Goal: Communication & Community: Answer question/provide support

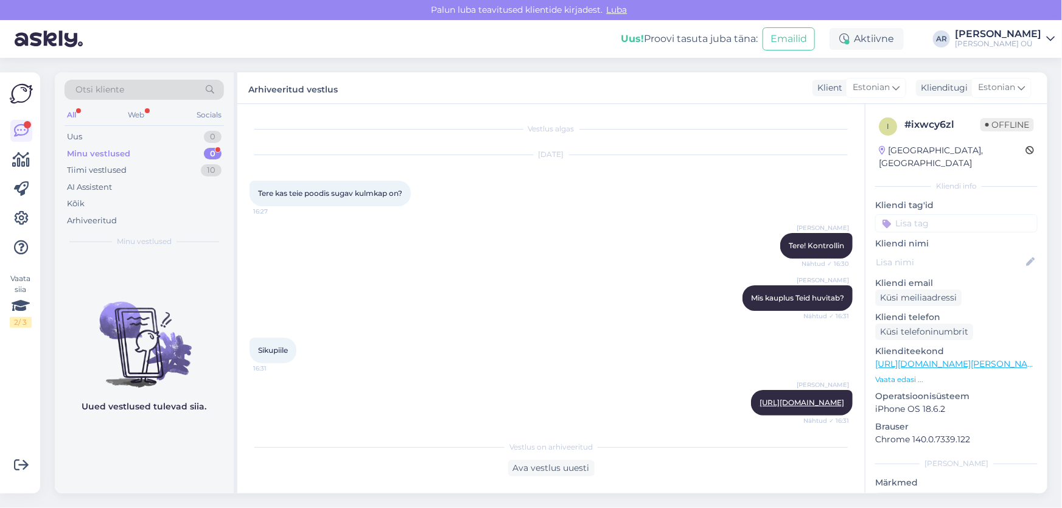
scroll to position [347, 0]
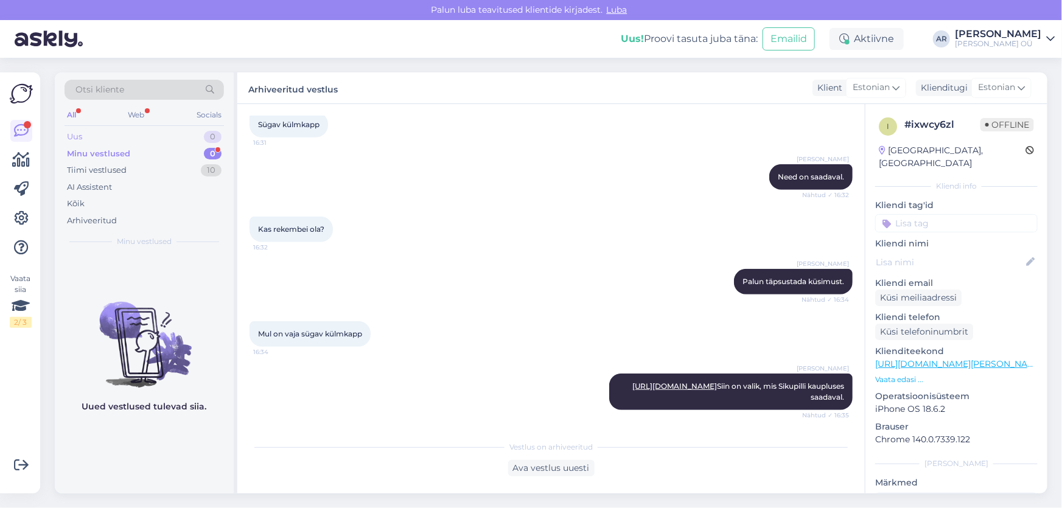
click at [104, 144] on div "Uus 0" at bounding box center [144, 136] width 159 height 17
click at [110, 146] on div "Minu vestlused 0" at bounding box center [144, 153] width 159 height 17
click at [128, 166] on div "Tiimi vestlused 10" at bounding box center [144, 170] width 159 height 17
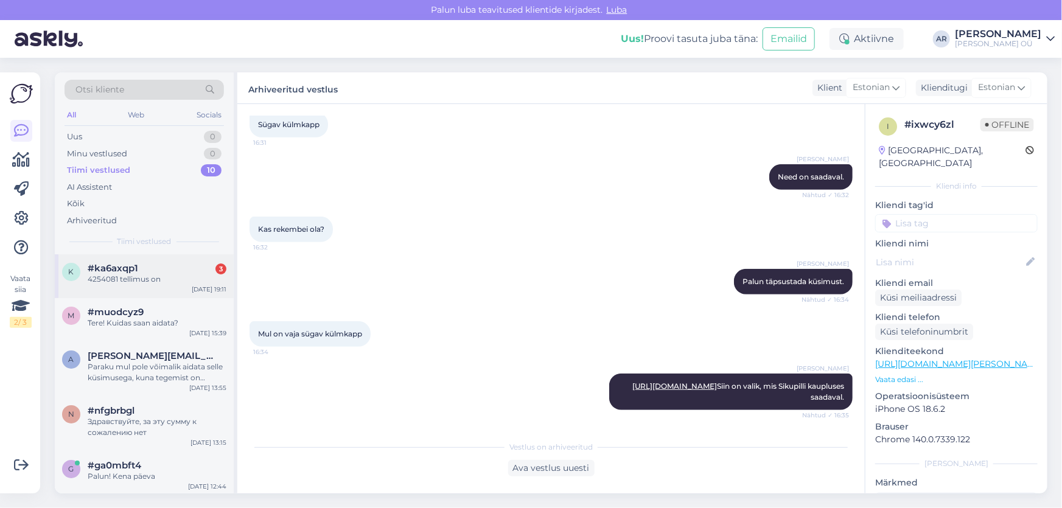
click at [162, 285] on div "k #ka6axqp1 3 4254081 tellimus on [DATE] 19:11" at bounding box center [144, 276] width 179 height 44
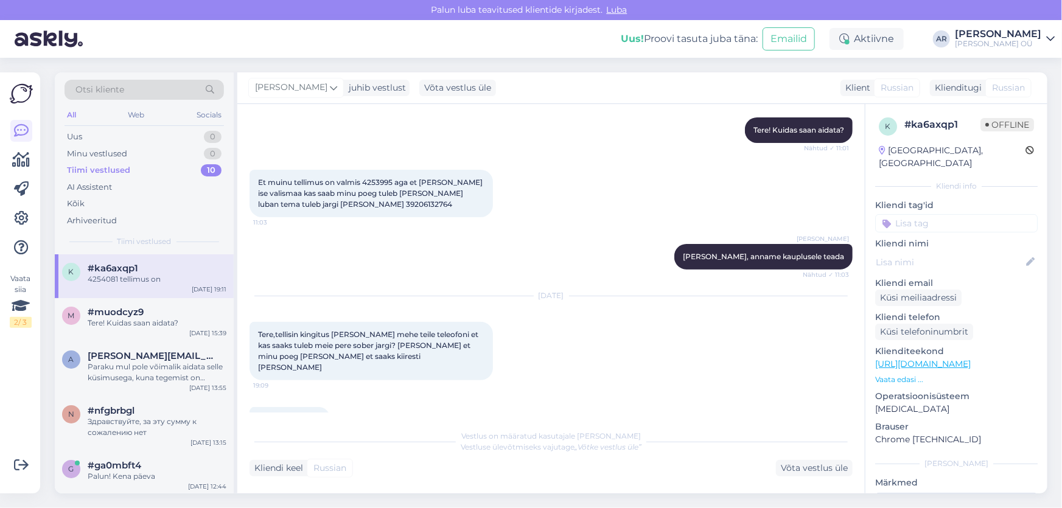
scroll to position [190, 0]
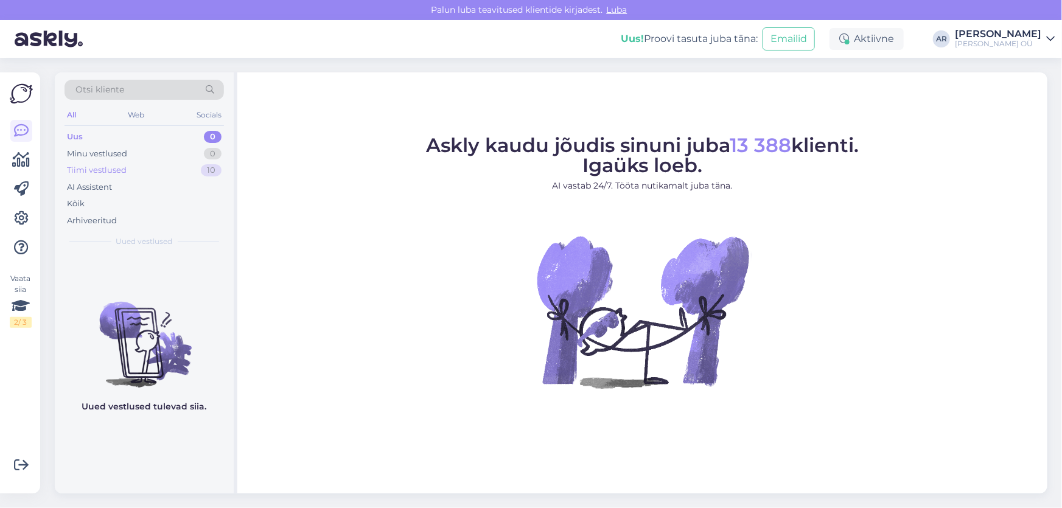
click at [155, 173] on div "Tiimi vestlused 10" at bounding box center [144, 170] width 159 height 17
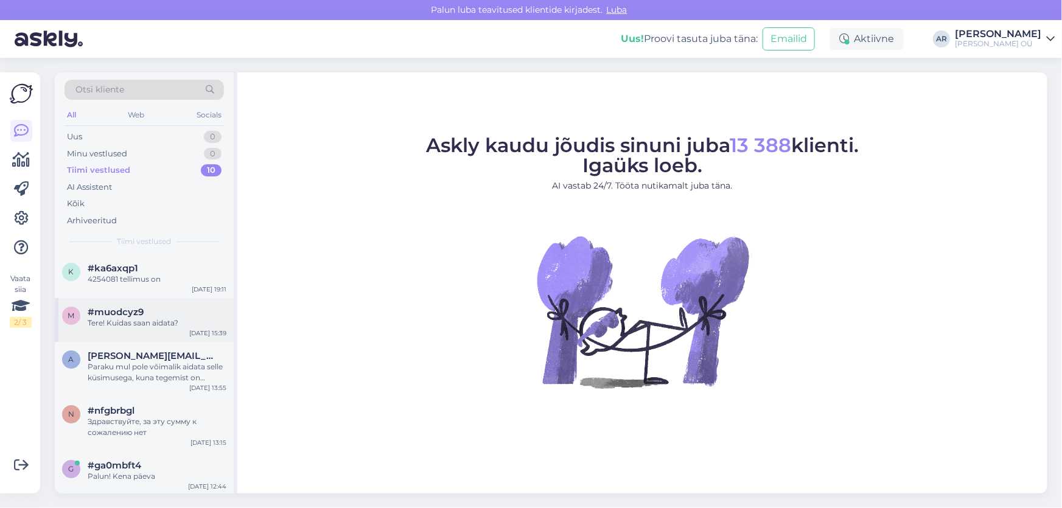
click at [172, 322] on div "Tere! Kuidas saan aidata?" at bounding box center [157, 323] width 139 height 11
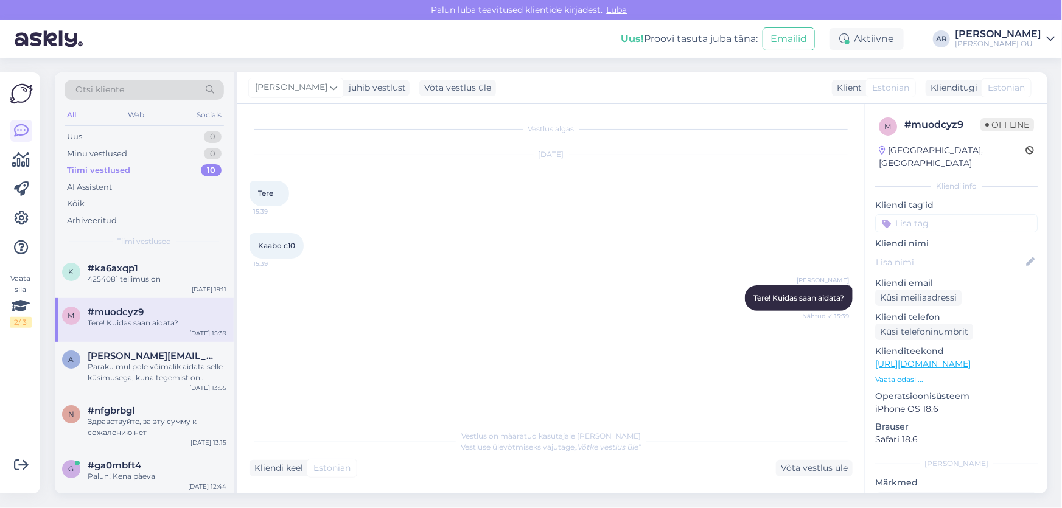
click at [153, 329] on div "m #muodcyz9 Tere! Kuidas saan aidata? Sep 15 15:39" at bounding box center [144, 320] width 179 height 44
click at [146, 358] on span "[PERSON_NAME][EMAIL_ADDRESS][DOMAIN_NAME]" at bounding box center [151, 355] width 127 height 11
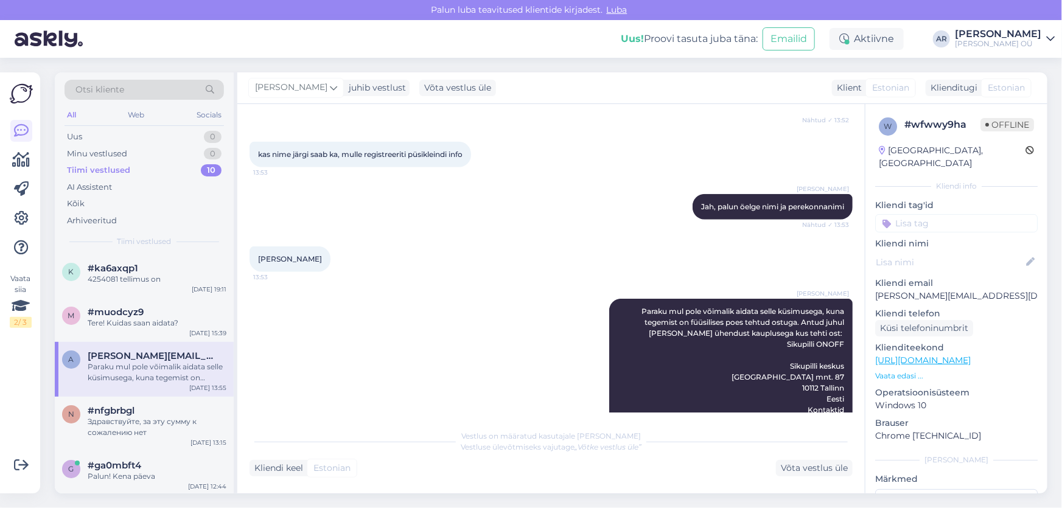
scroll to position [530, 0]
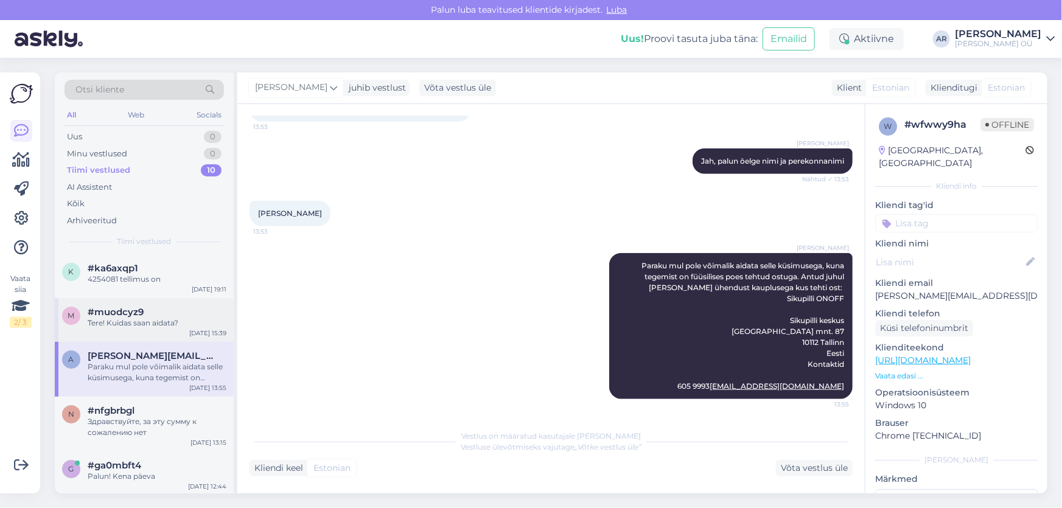
click at [144, 319] on div "Tere! Kuidas saan aidata?" at bounding box center [157, 323] width 139 height 11
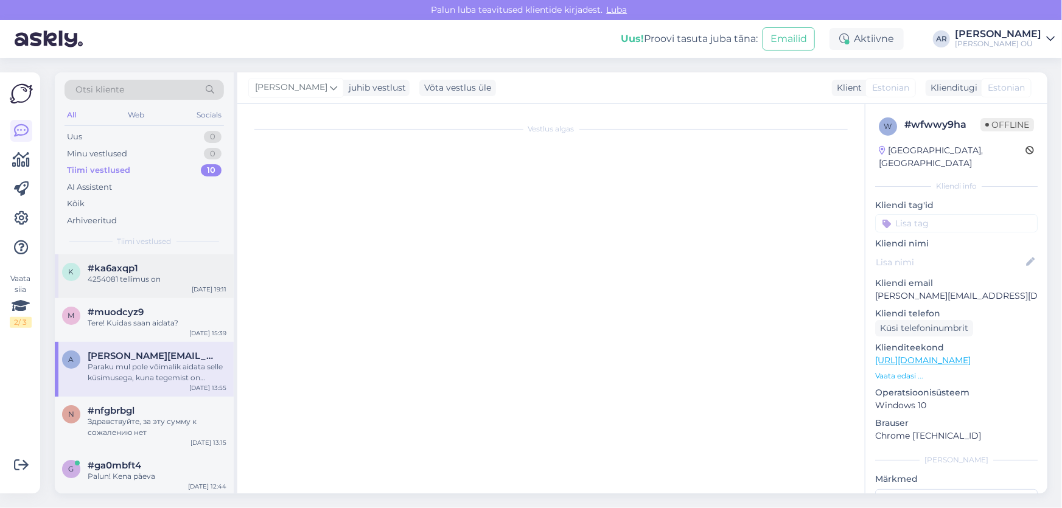
scroll to position [0, 0]
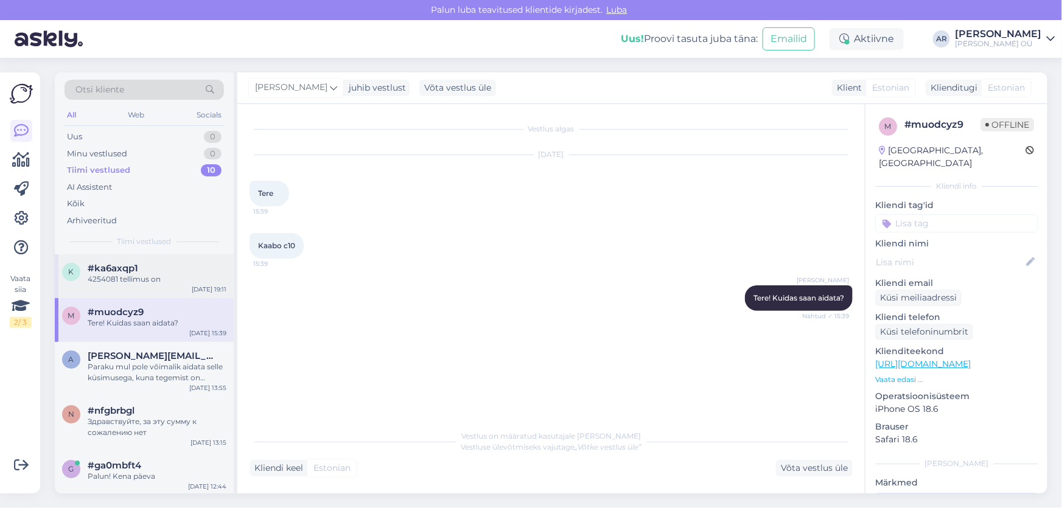
drag, startPoint x: 172, startPoint y: 287, endPoint x: 159, endPoint y: 272, distance: 19.8
click at [172, 286] on div "k #ka6axqp1 4254081 tellimus on Sep 15 19:11" at bounding box center [144, 276] width 179 height 44
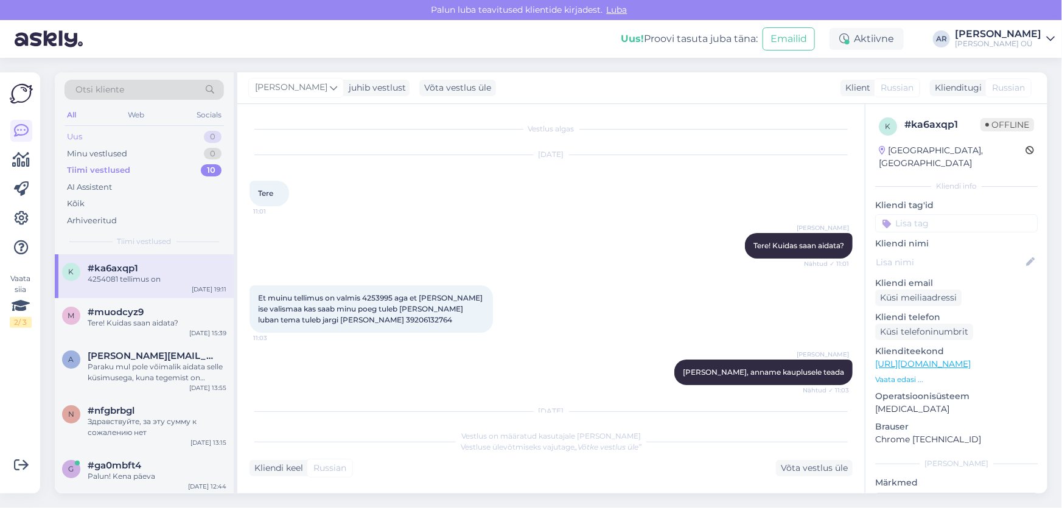
scroll to position [190, 0]
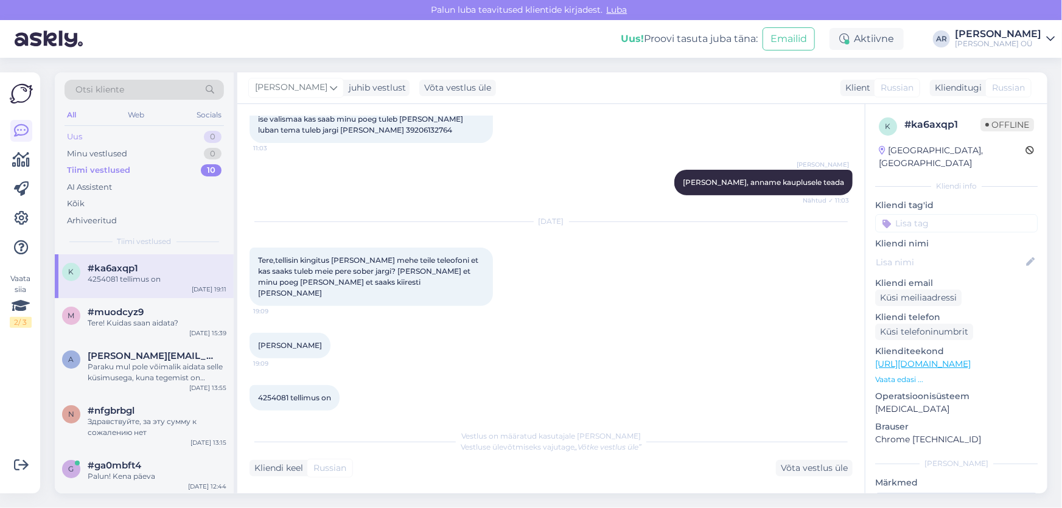
click at [96, 134] on div "Uus 0" at bounding box center [144, 136] width 159 height 17
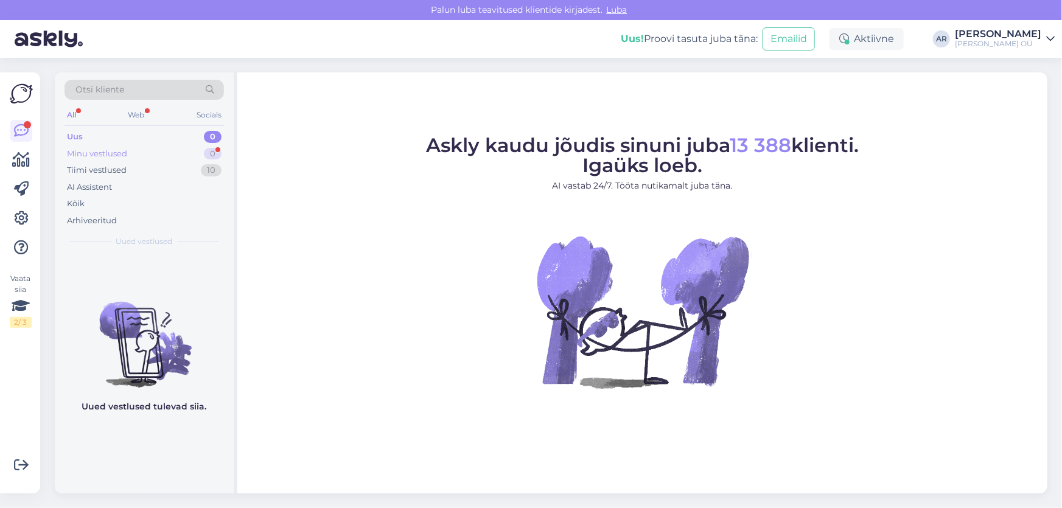
click at [176, 146] on div "Minu vestlused 0" at bounding box center [144, 153] width 159 height 17
click at [108, 145] on div "Minu vestlused 0" at bounding box center [144, 153] width 159 height 17
click at [164, 142] on div "Uus 1" at bounding box center [144, 136] width 159 height 17
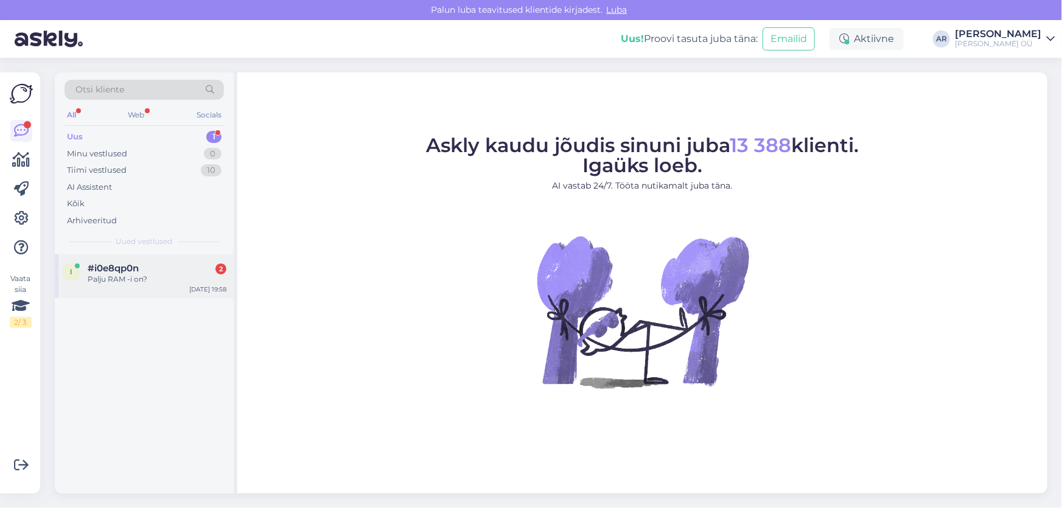
click at [179, 279] on div "Palju RAM -i on?" at bounding box center [157, 279] width 139 height 11
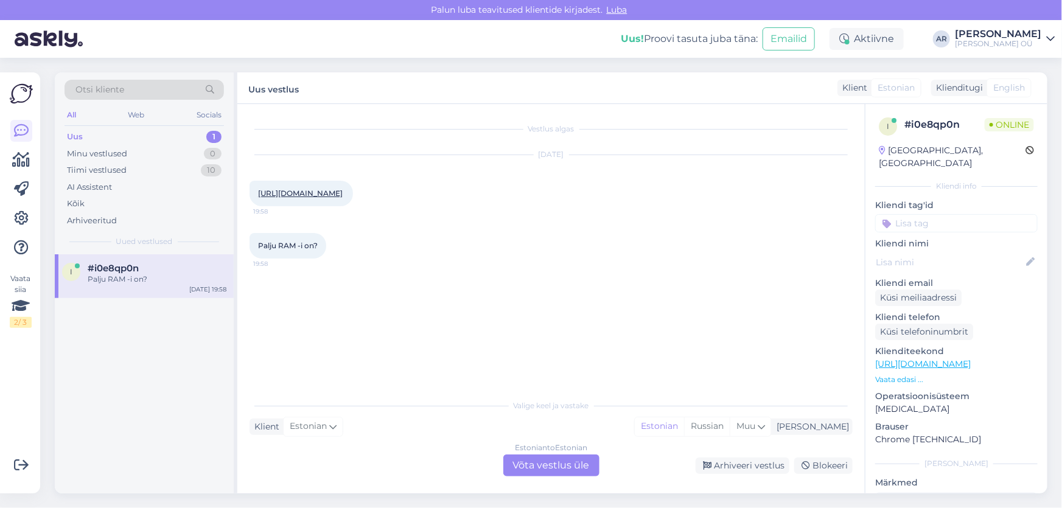
click at [343, 198] on link "[URL][DOMAIN_NAME]" at bounding box center [300, 193] width 85 height 9
click at [537, 468] on div "Estonian to Estonian Võta vestlus üle" at bounding box center [551, 466] width 96 height 22
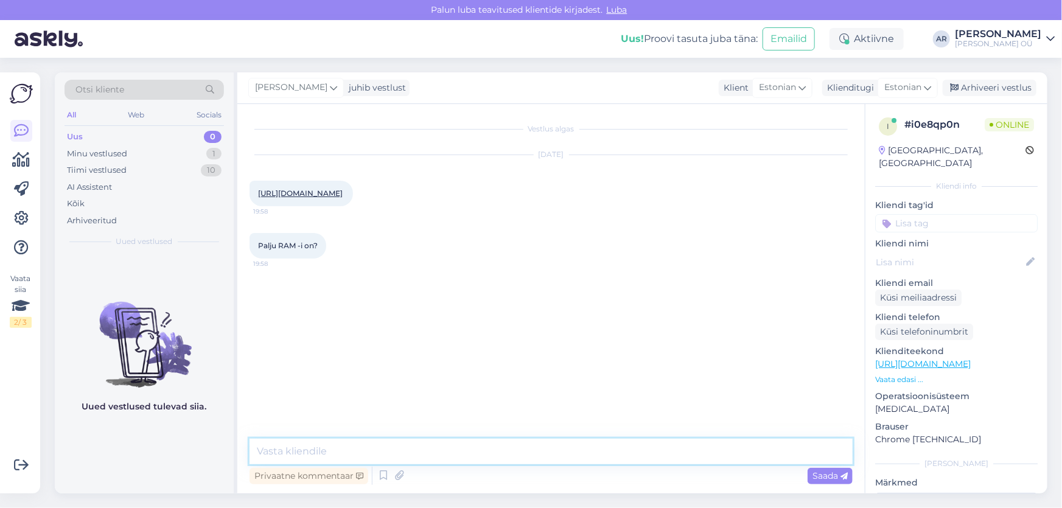
click at [469, 448] on textarea at bounding box center [550, 452] width 603 height 26
paste textarea "RAM: 4 MB"
type textarea "Tere! RAM: 4 MB"
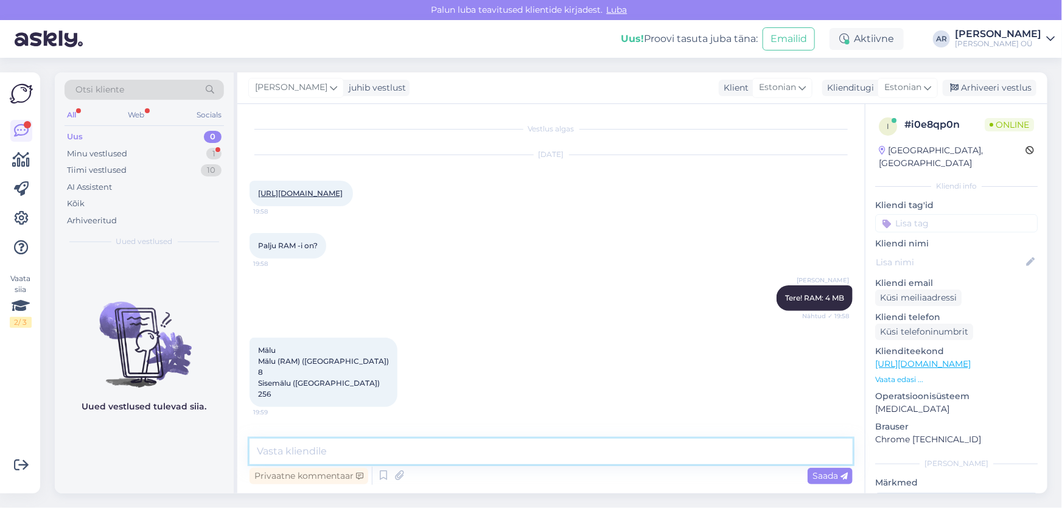
scroll to position [55, 0]
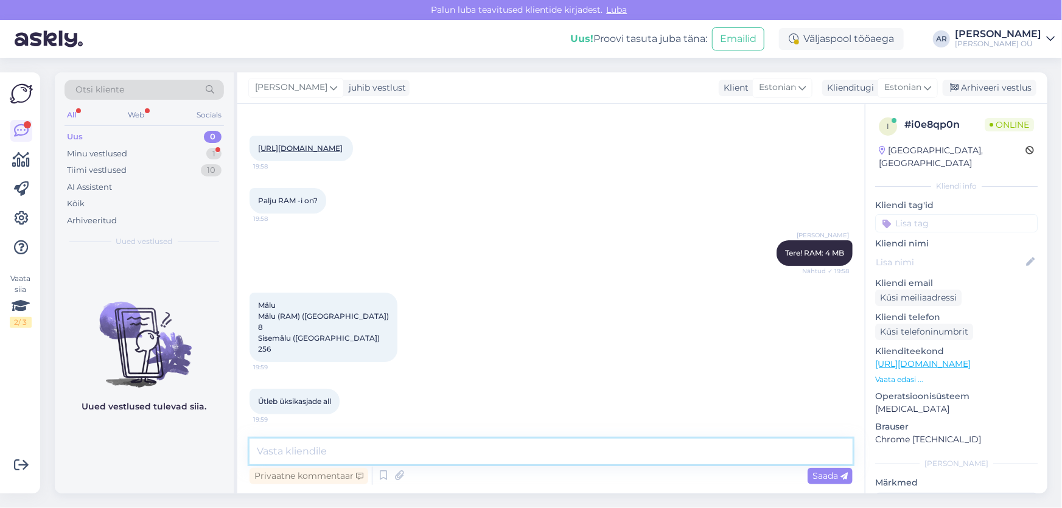
click at [371, 444] on textarea at bounding box center [550, 452] width 603 height 26
type textarea "jah, vabandame 8 RAM, tehniline viga"
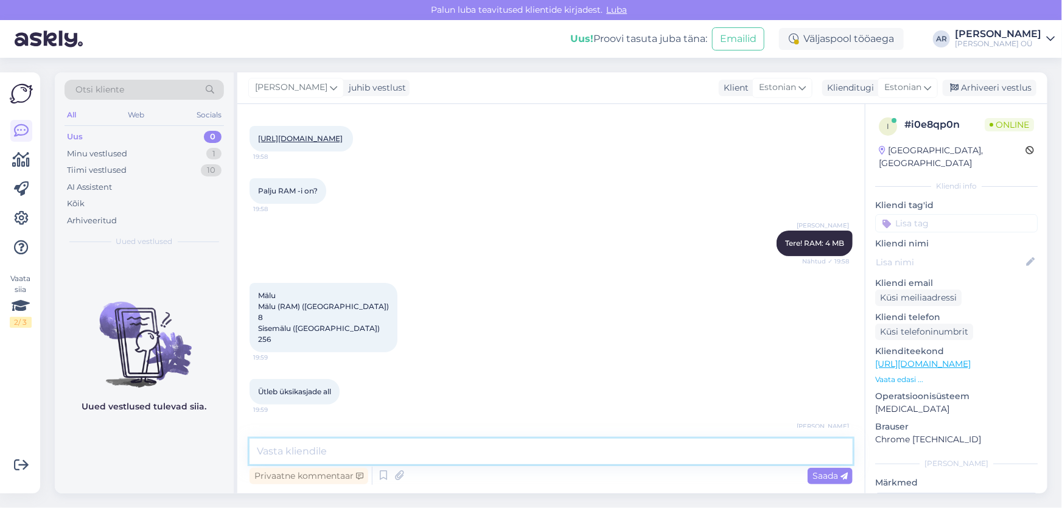
scroll to position [108, 0]
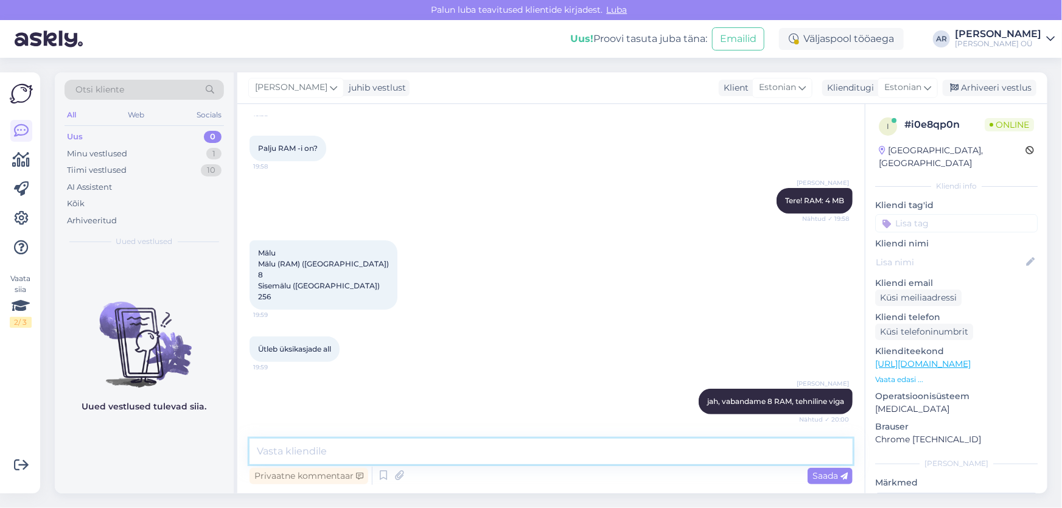
click at [423, 456] on textarea at bounding box center [550, 452] width 603 height 26
type textarea "Parandame"
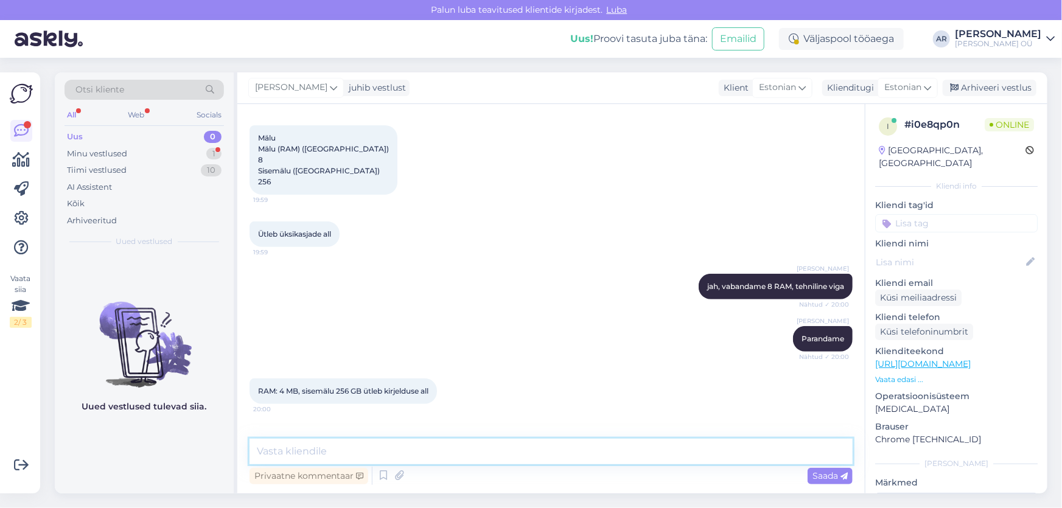
scroll to position [264, 0]
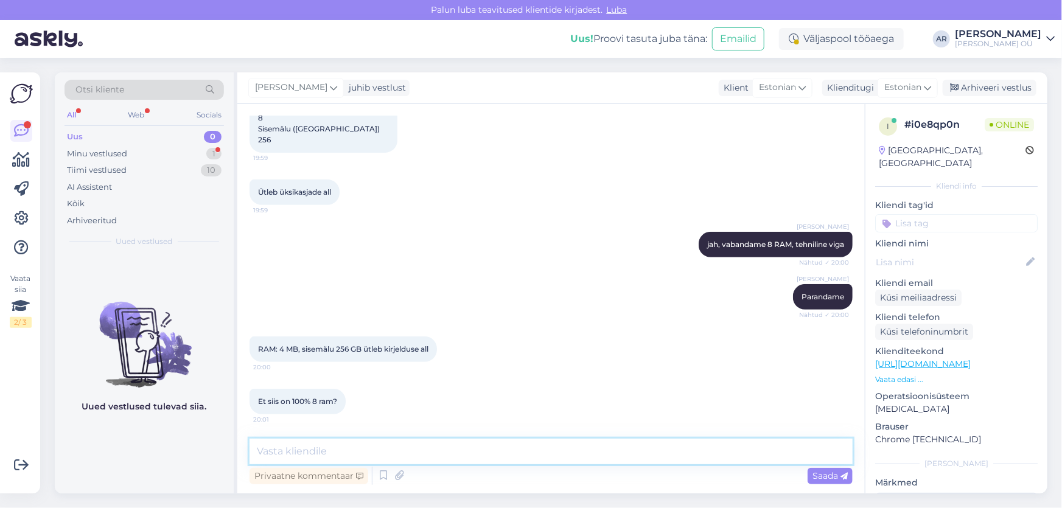
click at [336, 444] on textarea at bounding box center [550, 452] width 603 height 26
click at [368, 449] on textarea at bounding box center [550, 452] width 603 height 26
click at [344, 441] on textarea at bounding box center [550, 452] width 603 height 26
drag, startPoint x: 396, startPoint y: 449, endPoint x: 297, endPoint y: 456, distance: 98.8
click at [297, 456] on textarea "Õige on see mis kirjutatud" at bounding box center [550, 452] width 603 height 26
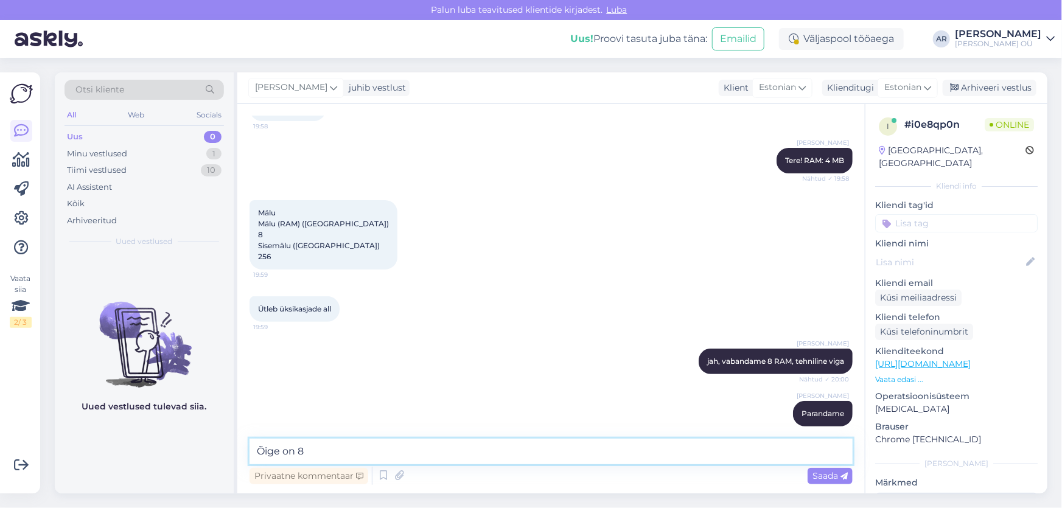
scroll to position [98, 0]
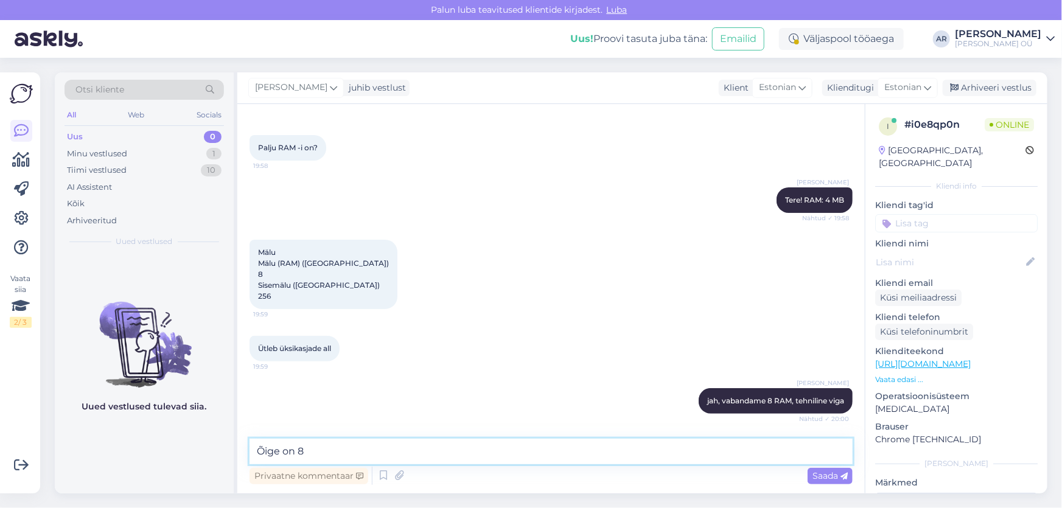
type textarea "Õige on 8"
click at [322, 444] on textarea "Õige on 8" at bounding box center [550, 452] width 603 height 26
click at [322, 445] on textarea "Õige on 8" at bounding box center [550, 452] width 603 height 26
type textarea "O"
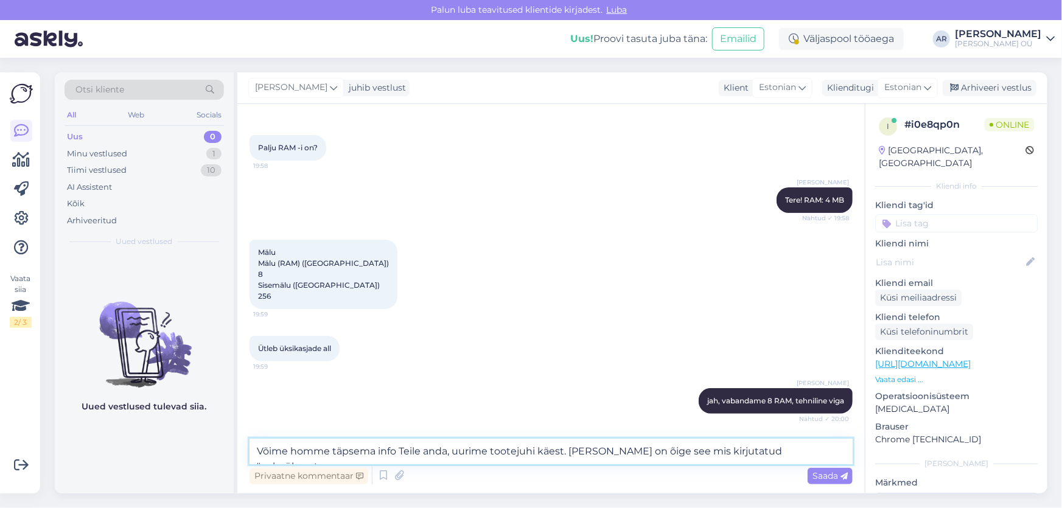
drag, startPoint x: 799, startPoint y: 453, endPoint x: 737, endPoint y: 456, distance: 61.6
click at [737, 456] on textarea "Võime homme täpsema info Teile anda, uurime tootejuhi käest. [PERSON_NAME] on õ…" at bounding box center [550, 452] width 603 height 26
type textarea "Võime homme täpsema info Teile anda, uurime tootejuhi käest. [PERSON_NAME] on õ…"
click at [807, 455] on textarea "Võime homme täpsema info Teile anda, uurime tootejuhi käest. [PERSON_NAME] on õ…" at bounding box center [550, 452] width 603 height 26
click at [815, 454] on textarea "Võime homme täpsema info Teile anda, uurime tootejuhi käest. [PERSON_NAME] on õ…" at bounding box center [550, 452] width 603 height 26
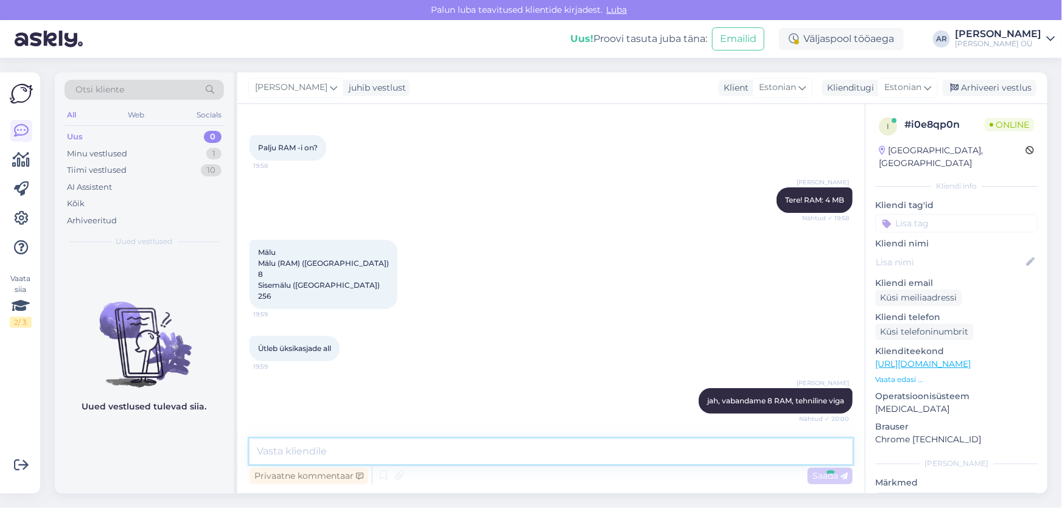
scroll to position [328, 0]
